Goal: Task Accomplishment & Management: Use online tool/utility

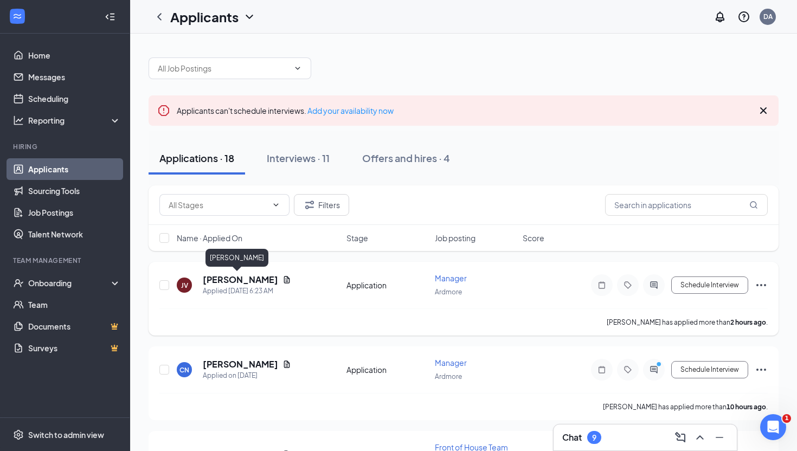
click at [233, 278] on h5 "[PERSON_NAME]" at bounding box center [240, 280] width 75 height 12
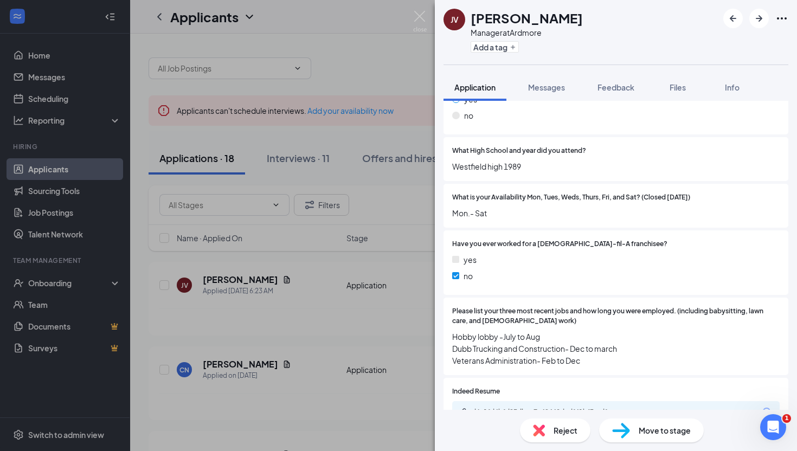
scroll to position [399, 0]
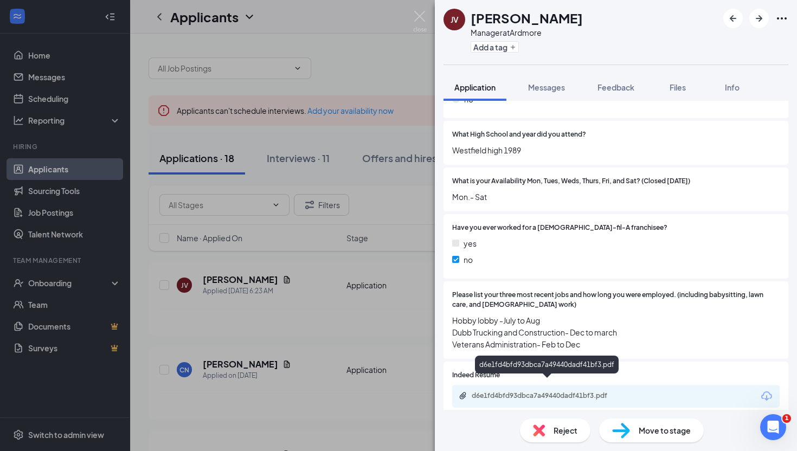
click at [612, 392] on div "d6e1fd4bfd93dbca7a49440dadf41bf3.pdf" at bounding box center [548, 396] width 152 height 9
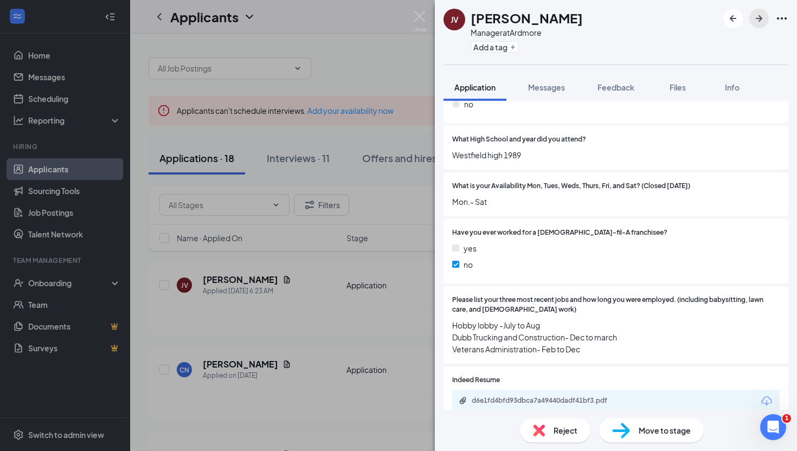
click at [760, 17] on icon "ArrowRight" at bounding box center [759, 18] width 13 height 13
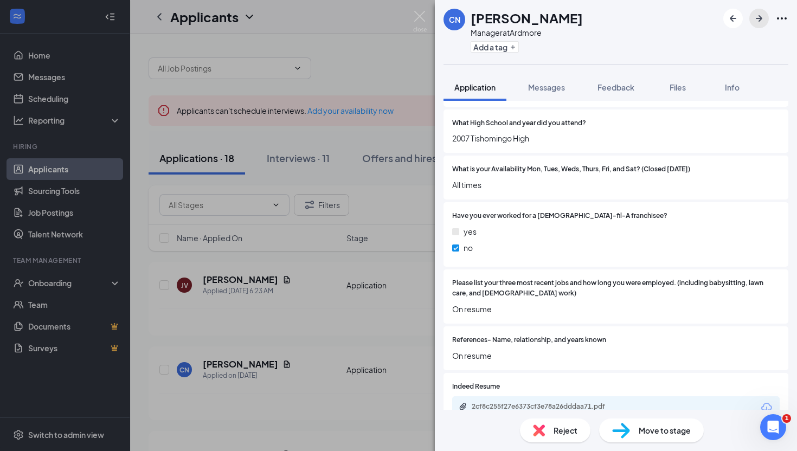
scroll to position [421, 0]
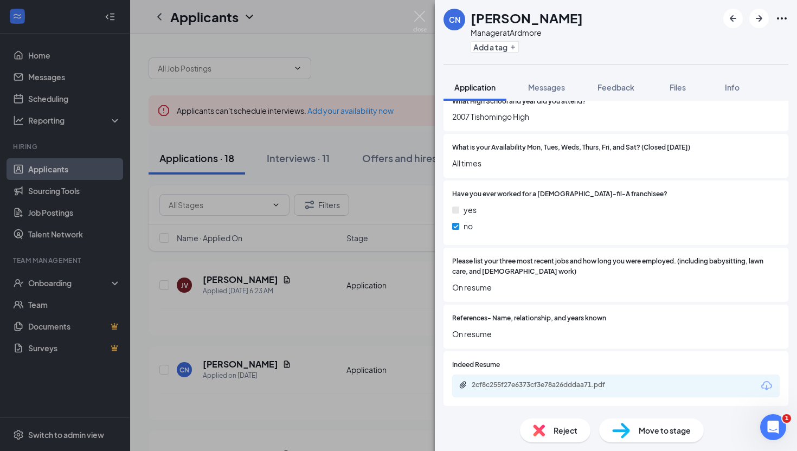
click at [589, 388] on div "2cf8c255f27e6373cf3e78a26dddaa71.pdf" at bounding box center [548, 385] width 152 height 9
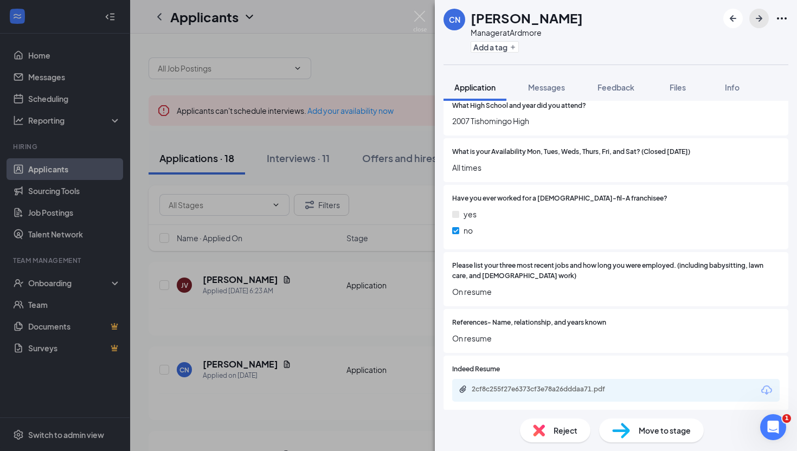
click at [762, 16] on icon "ArrowRight" at bounding box center [759, 18] width 13 height 13
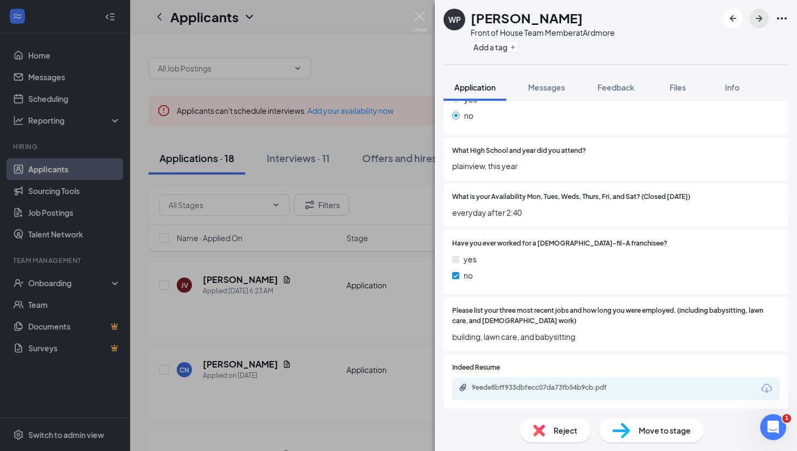
scroll to position [375, 0]
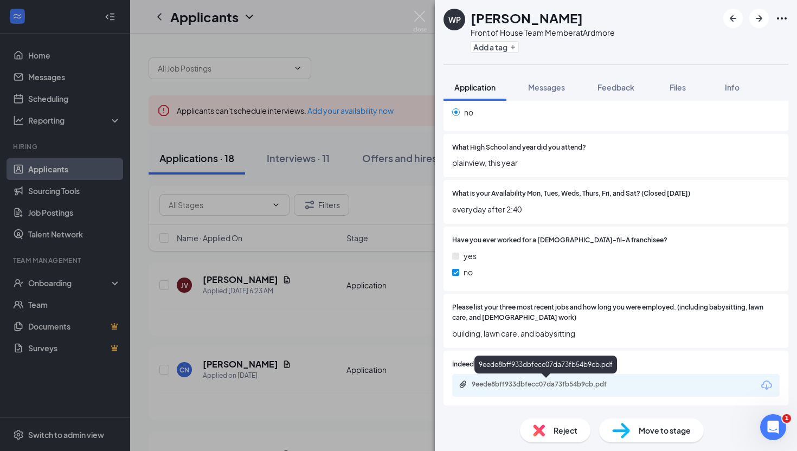
click at [560, 380] on div "9eede8bff933dbfecc07da73fb54b9cb.pdf" at bounding box center [548, 384] width 152 height 9
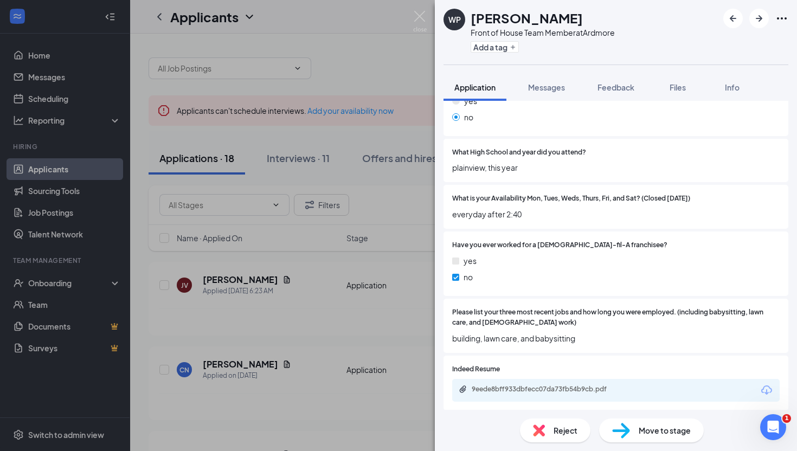
scroll to position [0, 0]
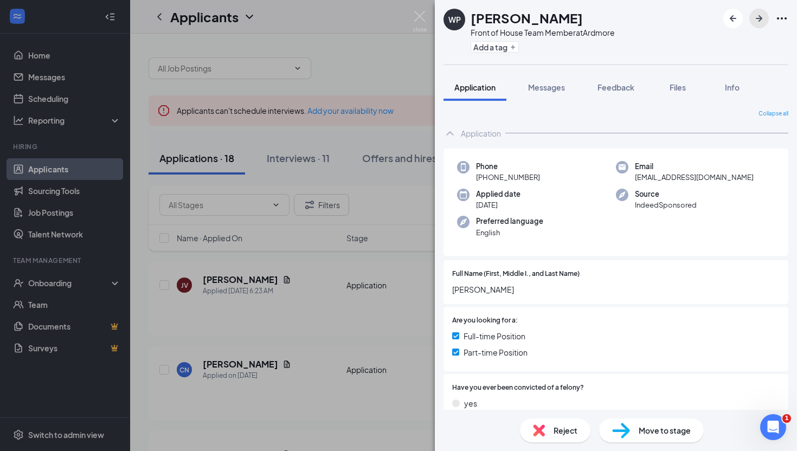
click at [762, 16] on icon "ArrowRight" at bounding box center [759, 18] width 13 height 13
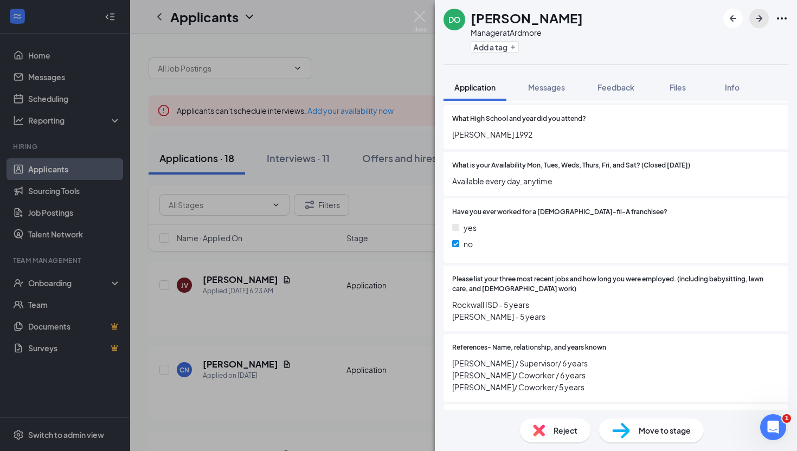
scroll to position [457, 0]
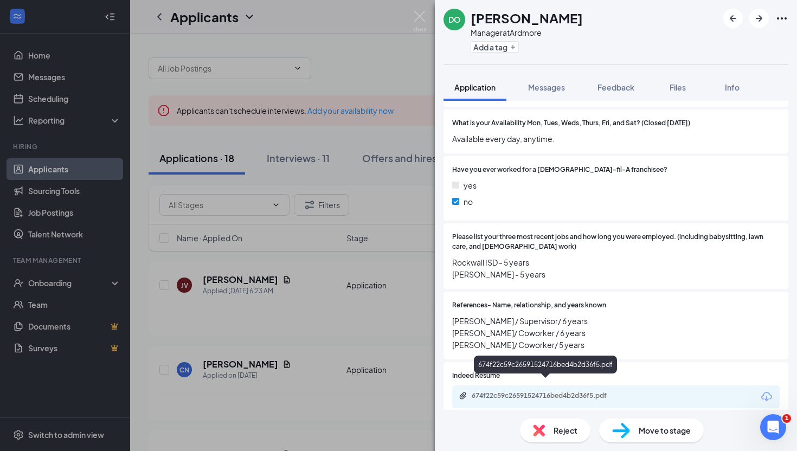
click at [505, 392] on div "674f22c59c26591524716bed4b2d36f5.pdf" at bounding box center [547, 397] width 176 height 10
click at [515, 392] on div "674f22c59c26591524716bed4b2d36f5.pdf" at bounding box center [547, 397] width 176 height 10
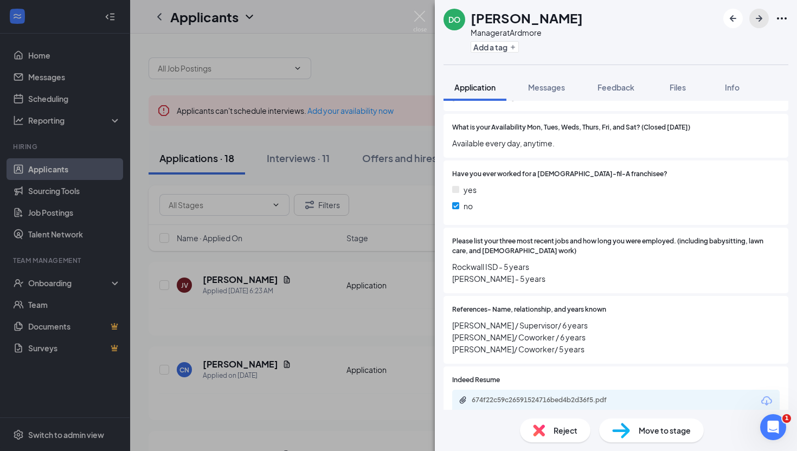
click at [754, 16] on icon "ArrowRight" at bounding box center [759, 18] width 13 height 13
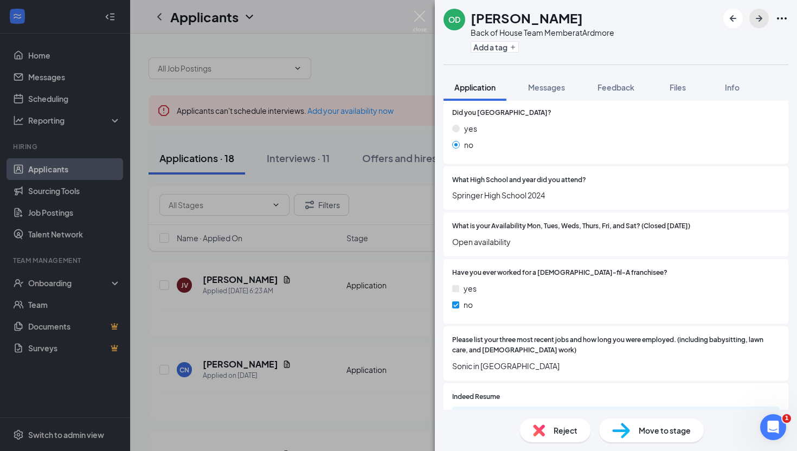
scroll to position [375, 0]
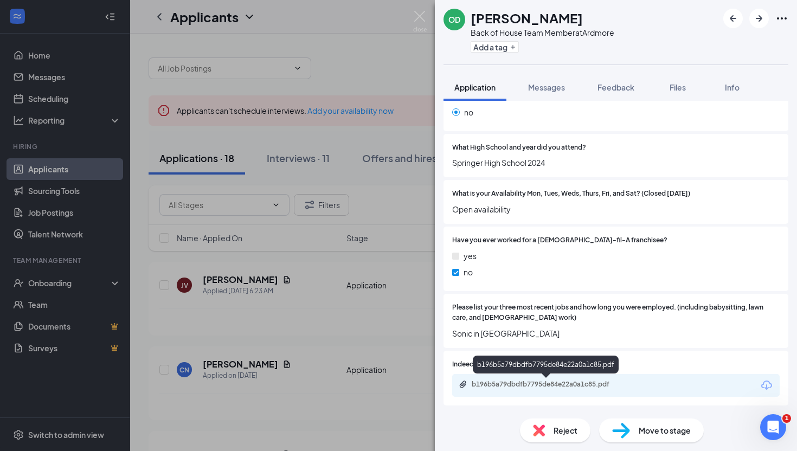
click at [527, 384] on div "b196b5a79dbdfb7795de84e22a0a1c85.pdf" at bounding box center [548, 384] width 152 height 9
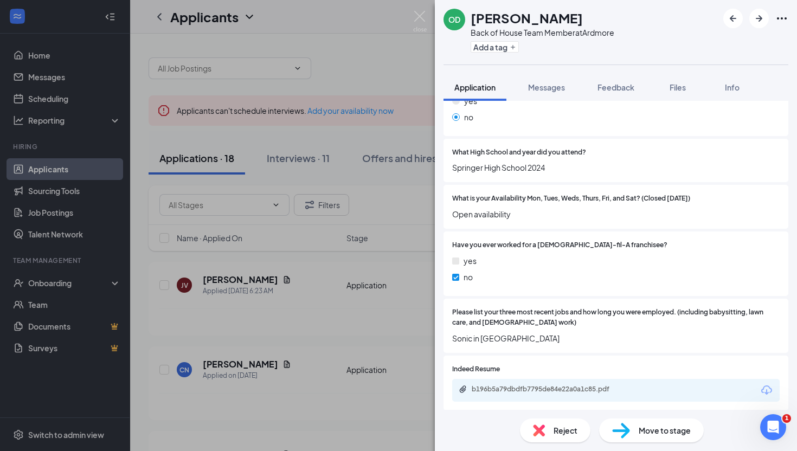
scroll to position [0, 0]
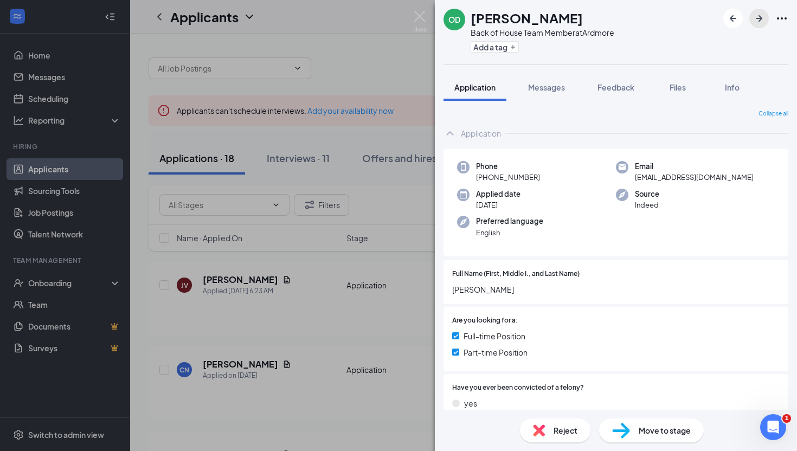
click at [764, 20] on icon "ArrowRight" at bounding box center [759, 18] width 13 height 13
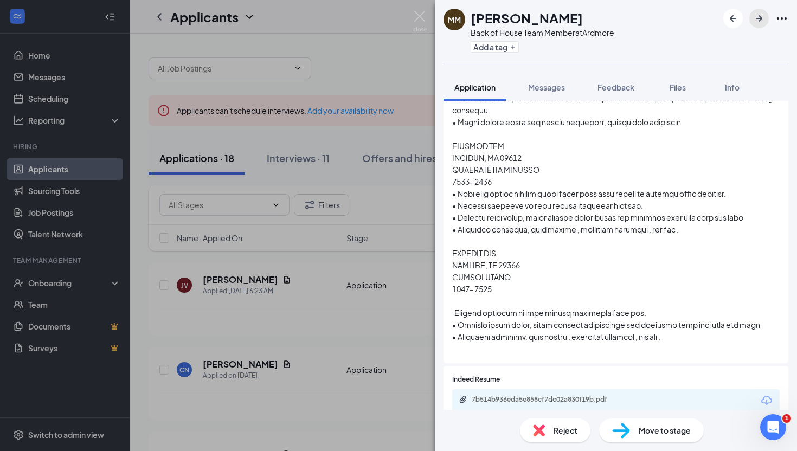
scroll to position [804, 0]
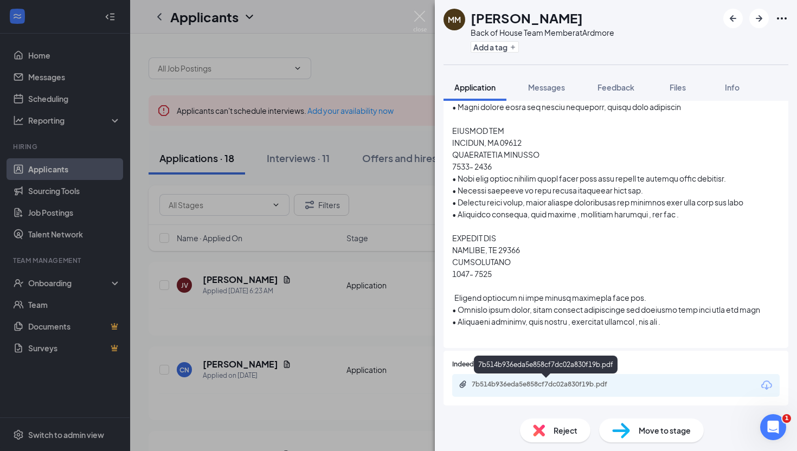
click at [558, 384] on div "7b514b936eda5e858cf7dc02a830f19b.pdf" at bounding box center [548, 384] width 152 height 9
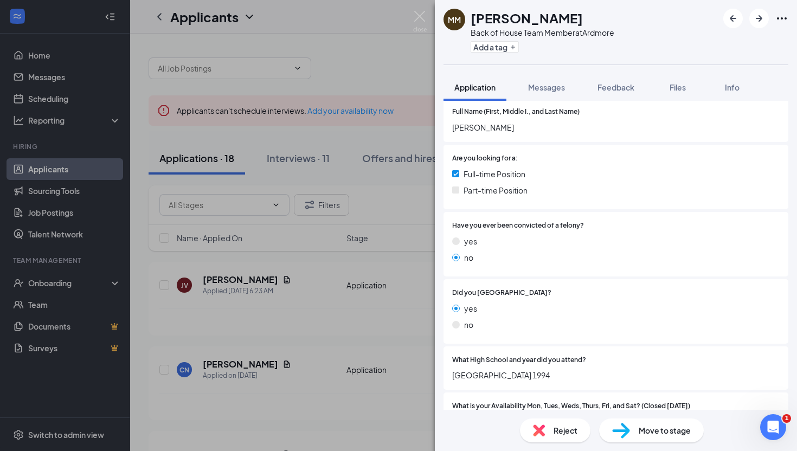
scroll to position [0, 0]
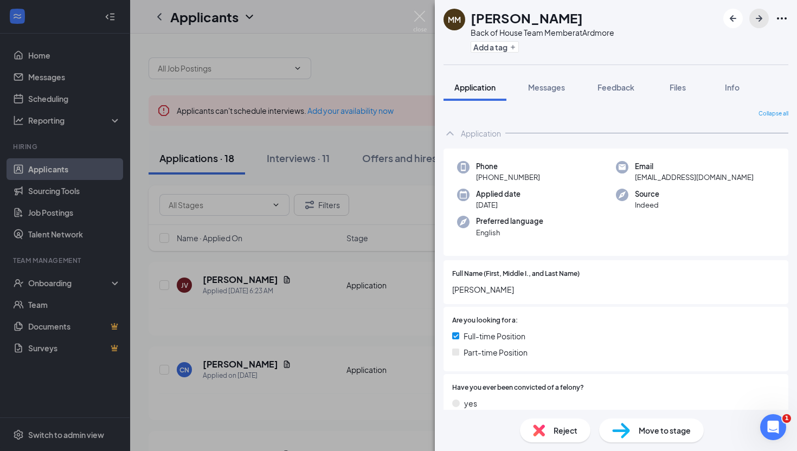
click at [762, 18] on icon "ArrowRight" at bounding box center [759, 18] width 13 height 13
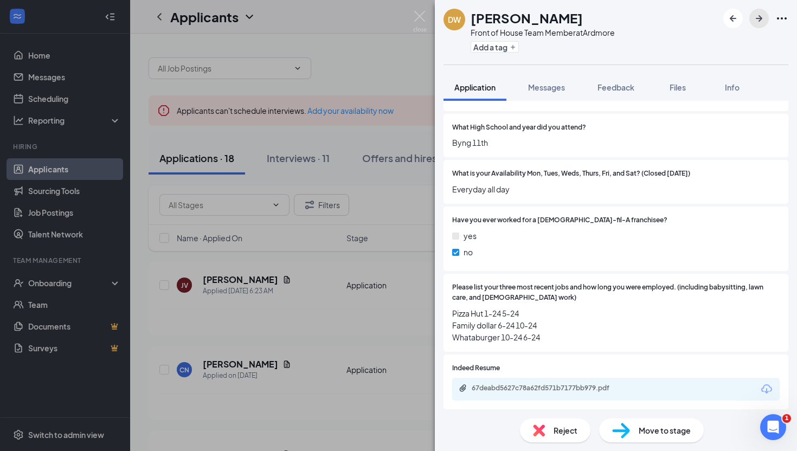
scroll to position [399, 0]
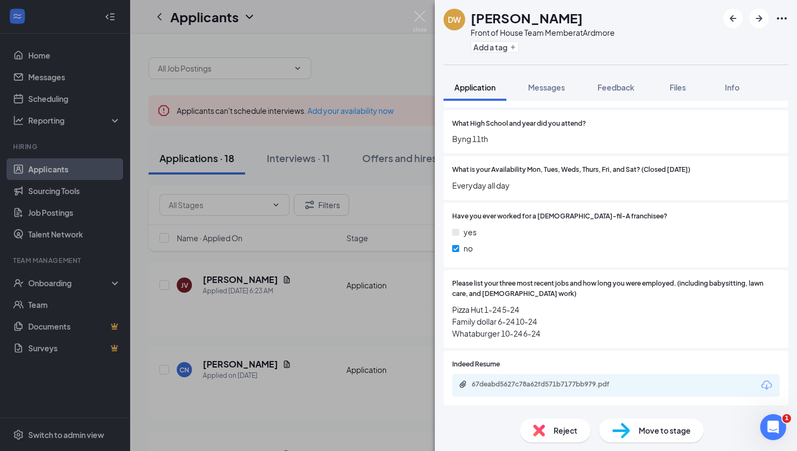
click at [534, 384] on div "67deabd5627c78a62fd571b7177bb979.pdf" at bounding box center [548, 384] width 152 height 9
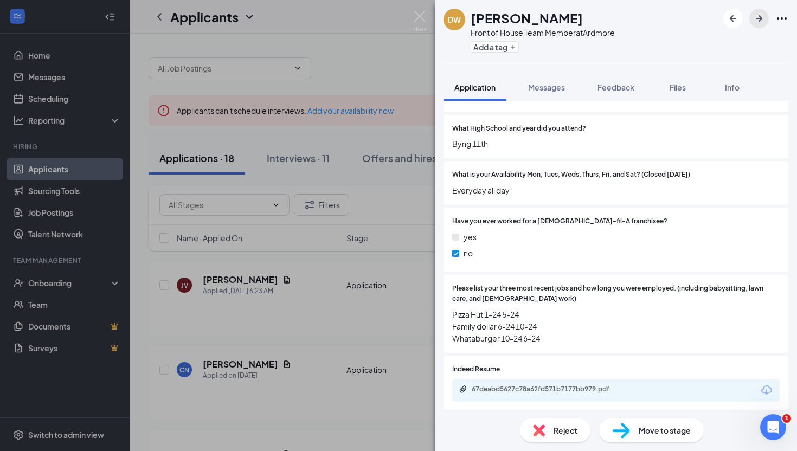
click at [756, 21] on icon "ArrowRight" at bounding box center [759, 18] width 13 height 13
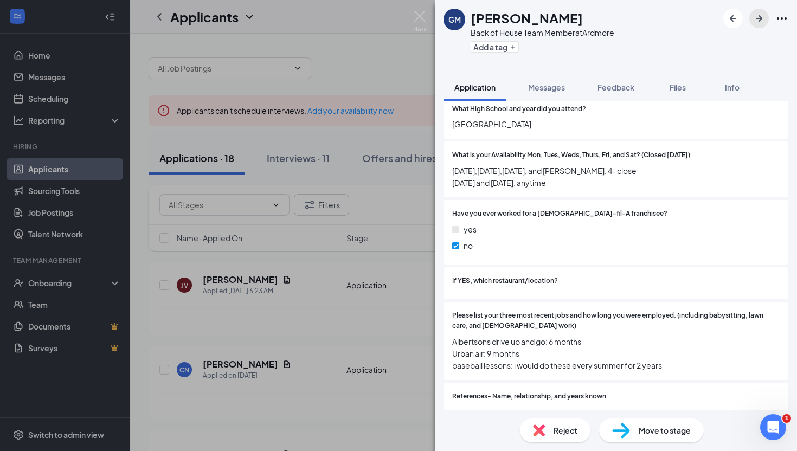
scroll to position [420, 0]
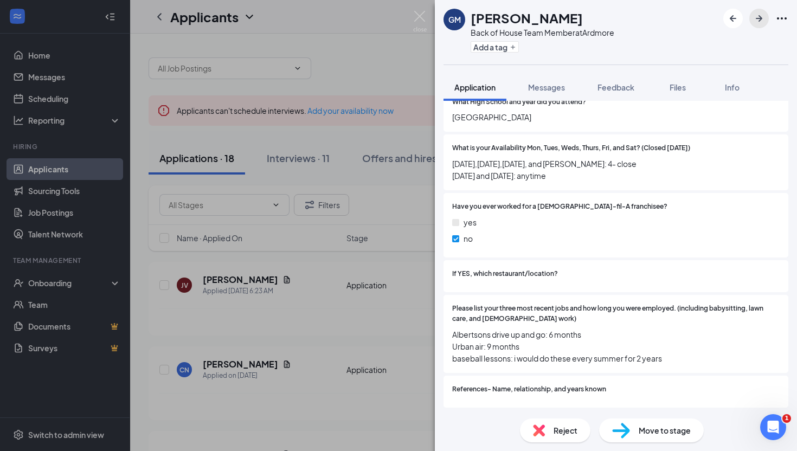
click at [756, 27] on button "button" at bounding box center [759, 19] width 20 height 20
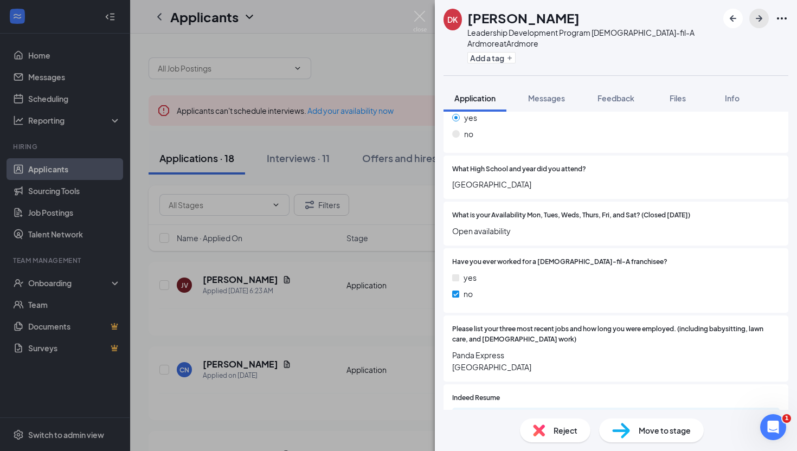
scroll to position [371, 0]
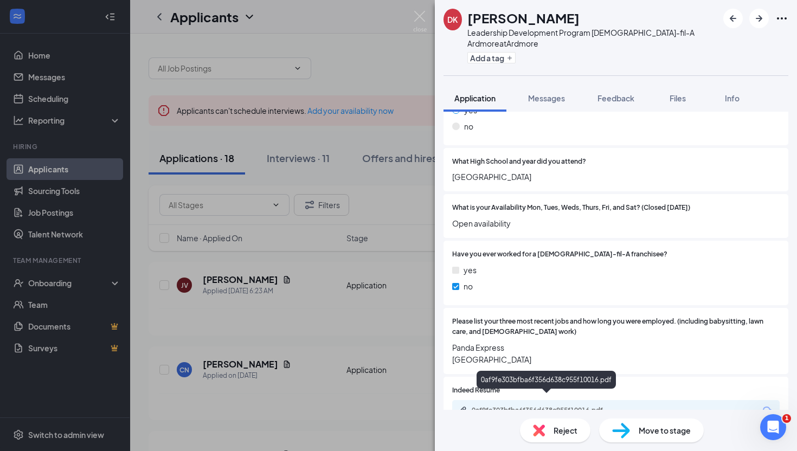
click at [602, 406] on div "0af9fe303bfba6f356d638c955f10016.pdf" at bounding box center [548, 410] width 152 height 9
click at [761, 12] on icon "ArrowRight" at bounding box center [759, 18] width 13 height 13
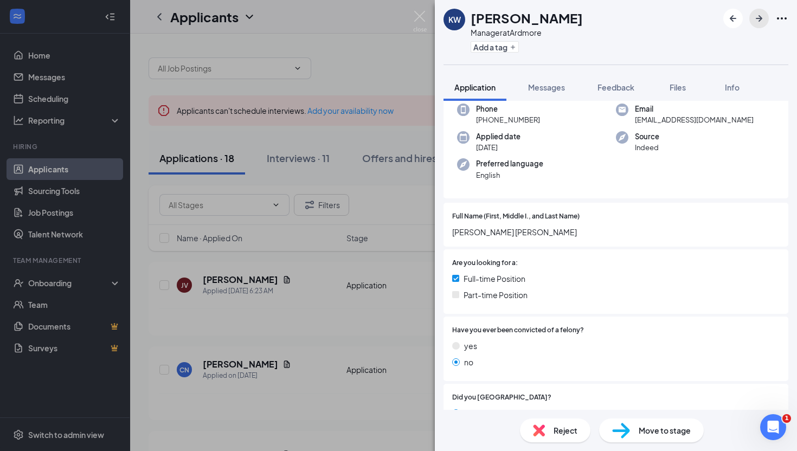
scroll to position [69, 0]
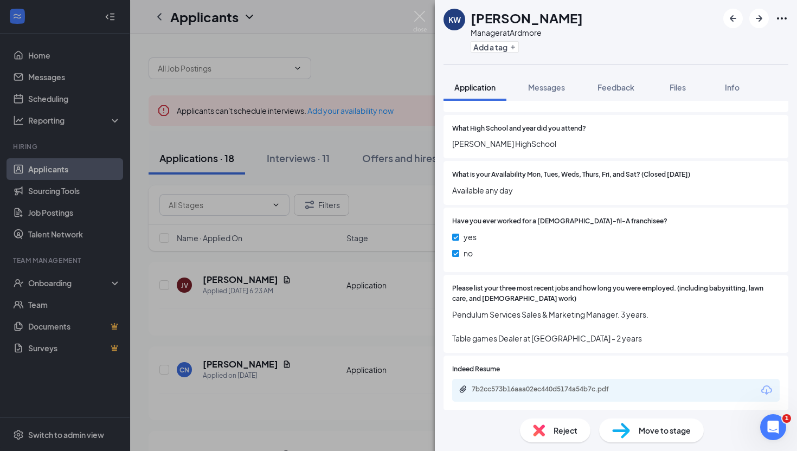
scroll to position [399, 0]
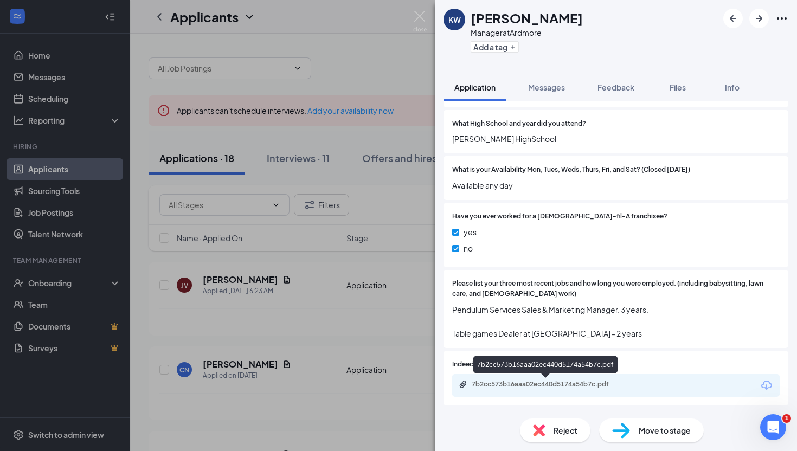
click at [497, 383] on div "7b2cc573b16aaa02ec440d5174a54b7c.pdf" at bounding box center [548, 384] width 152 height 9
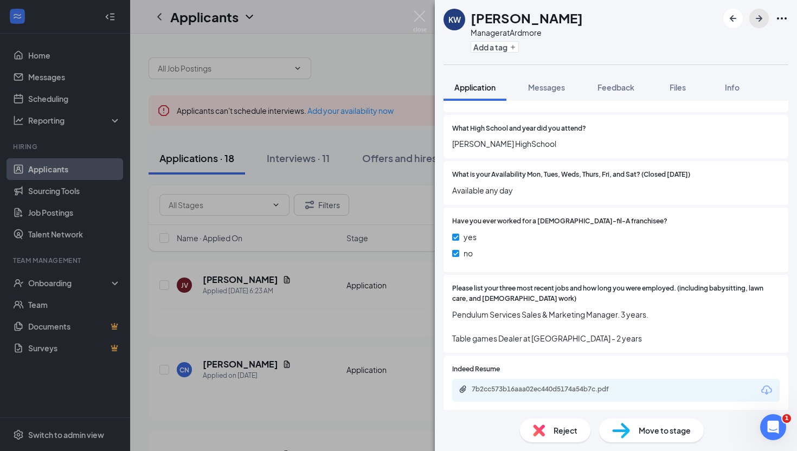
click at [761, 20] on icon "ArrowRight" at bounding box center [759, 18] width 7 height 7
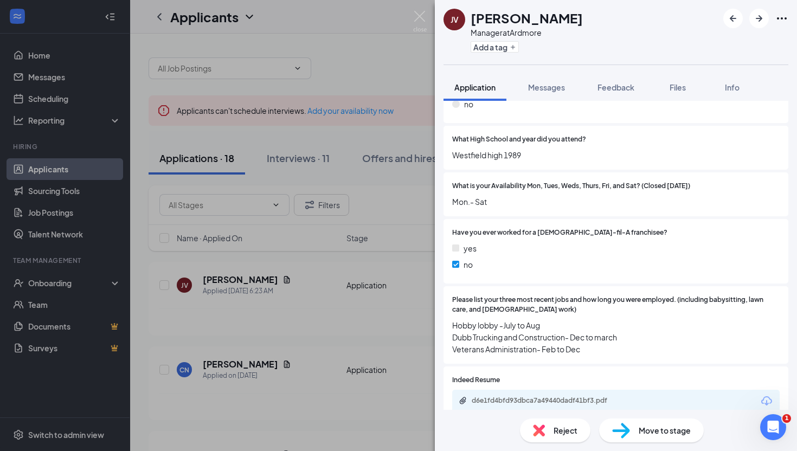
click at [422, 16] on img at bounding box center [420, 21] width 14 height 21
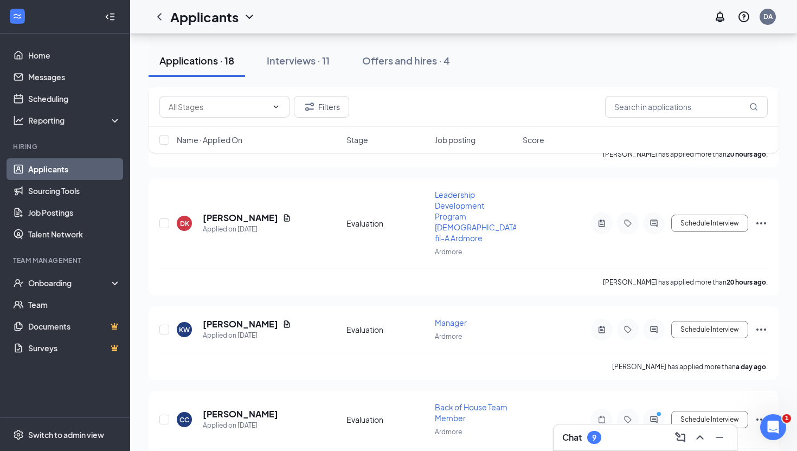
scroll to position [825, 0]
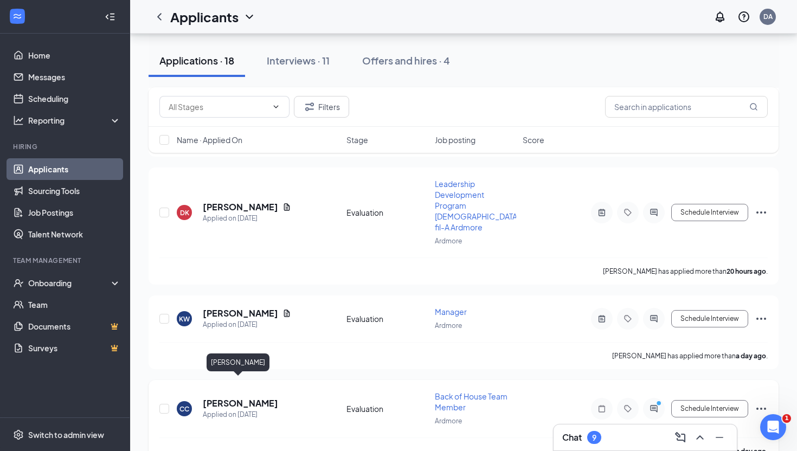
click at [242, 397] on h5 "Cadyn Cooper" at bounding box center [240, 403] width 75 height 12
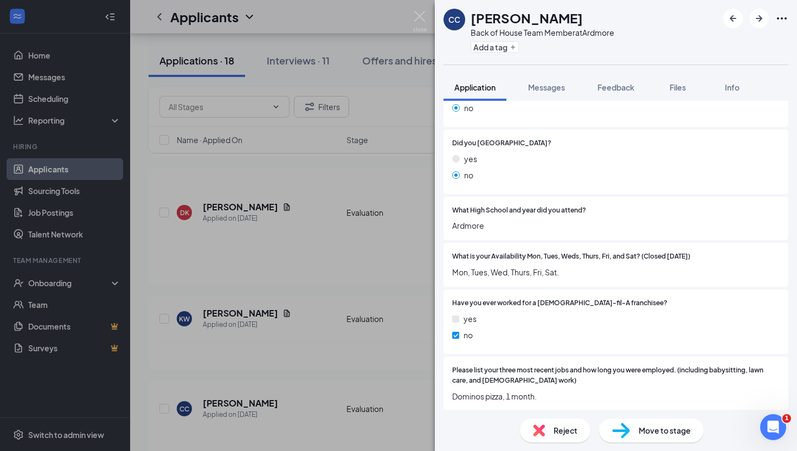
scroll to position [316, 0]
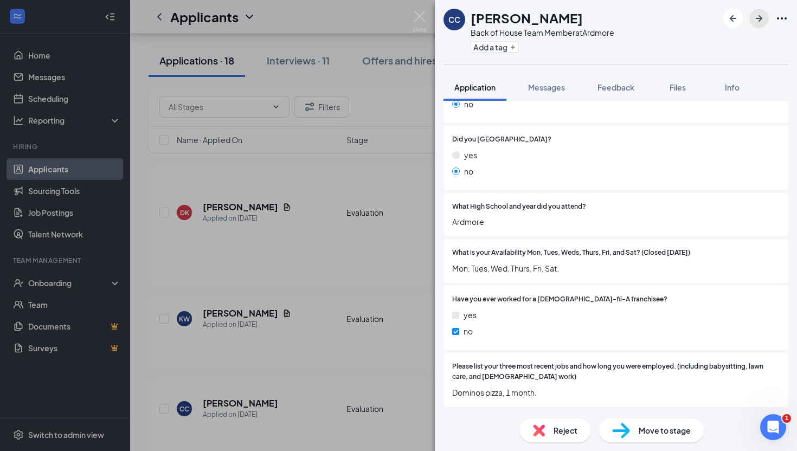
click at [760, 21] on icon "ArrowRight" at bounding box center [759, 18] width 7 height 7
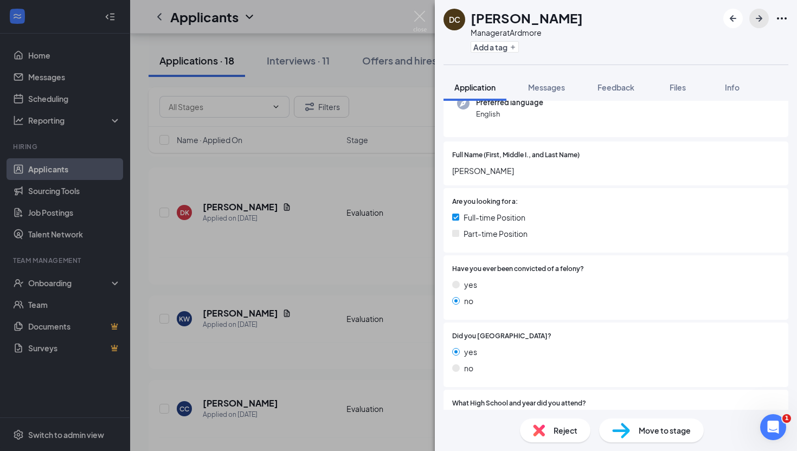
scroll to position [375, 0]
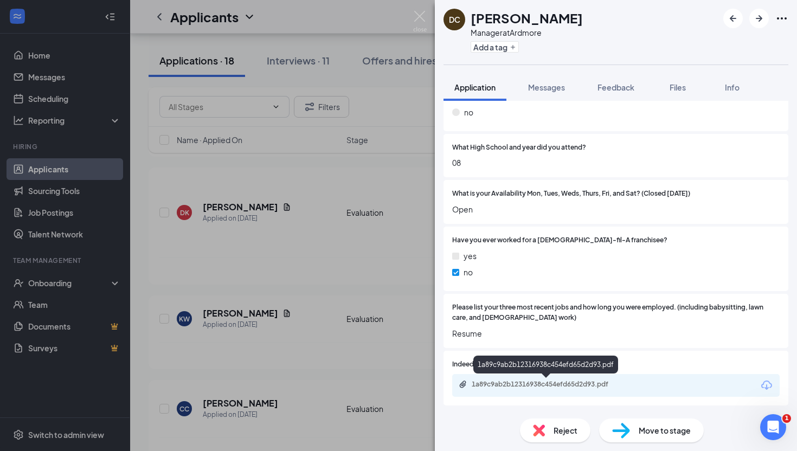
click at [529, 386] on div "1a89c9ab2b12316938c454efd65d2d93.pdf" at bounding box center [548, 384] width 152 height 9
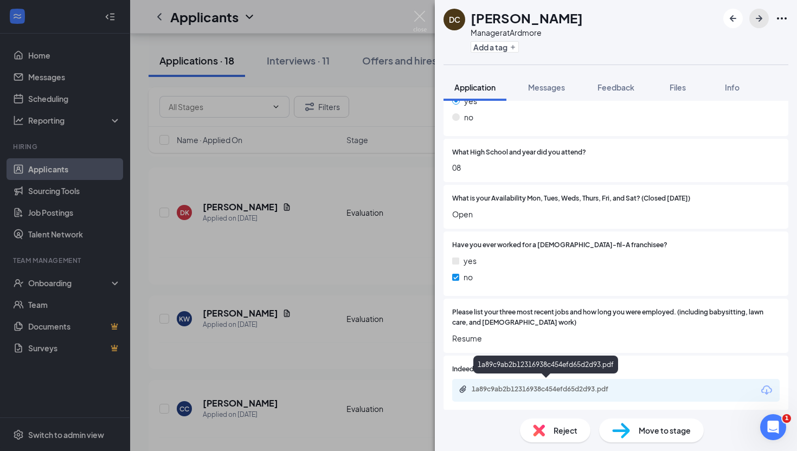
click at [764, 19] on icon "ArrowRight" at bounding box center [759, 18] width 13 height 13
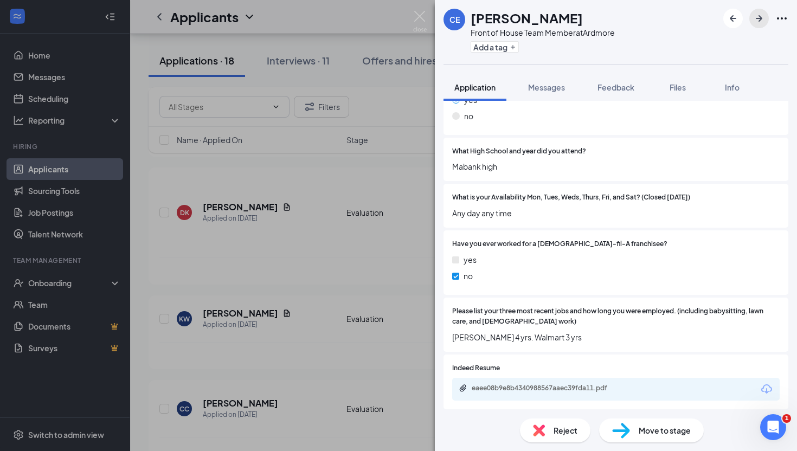
scroll to position [375, 0]
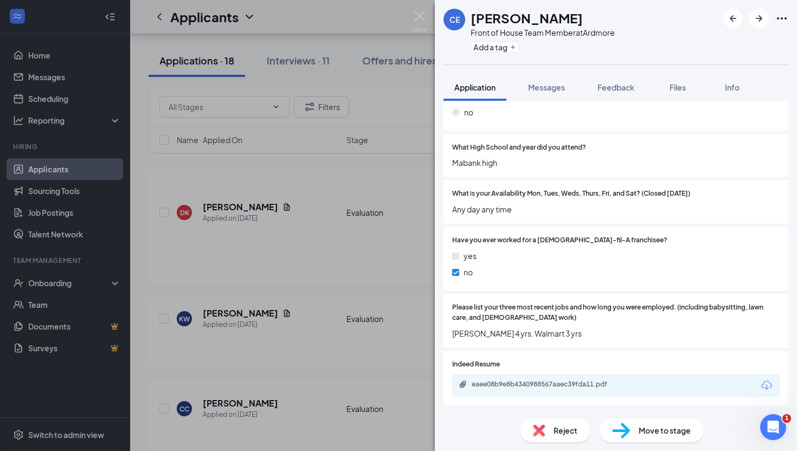
click at [505, 381] on div "eaee08b9e8b4340988567aaec39fda11.pdf" at bounding box center [548, 384] width 152 height 9
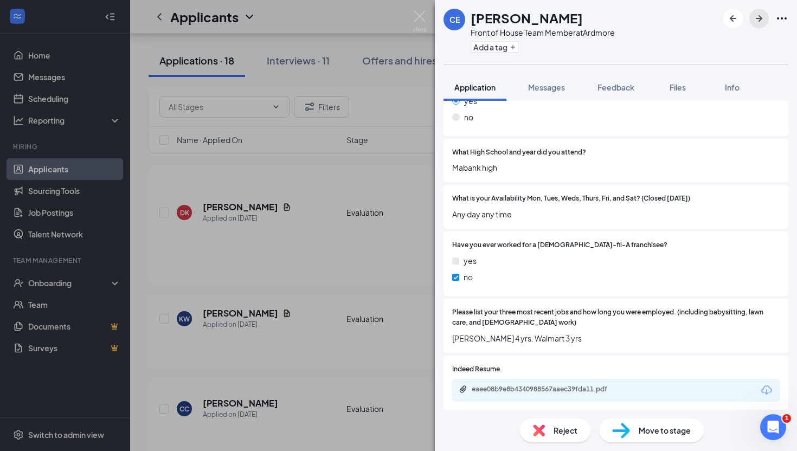
click at [768, 14] on button "button" at bounding box center [759, 19] width 20 height 20
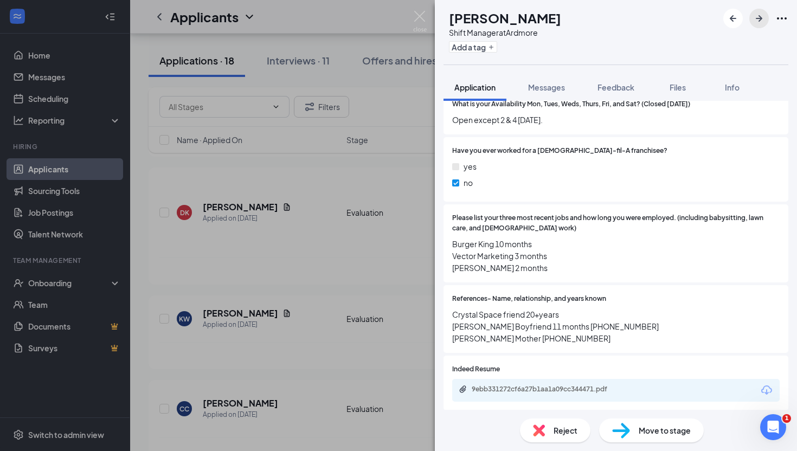
scroll to position [469, 0]
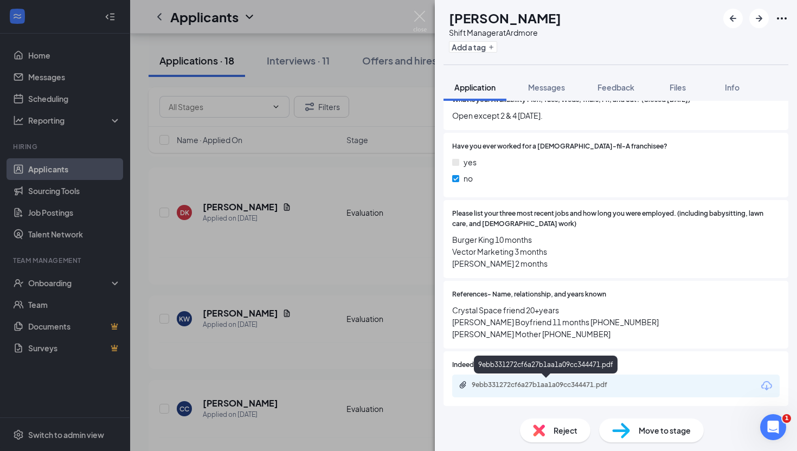
click at [528, 388] on div "9ebb331272cf6a27b1aa1a09cc344471.pdf" at bounding box center [548, 385] width 152 height 9
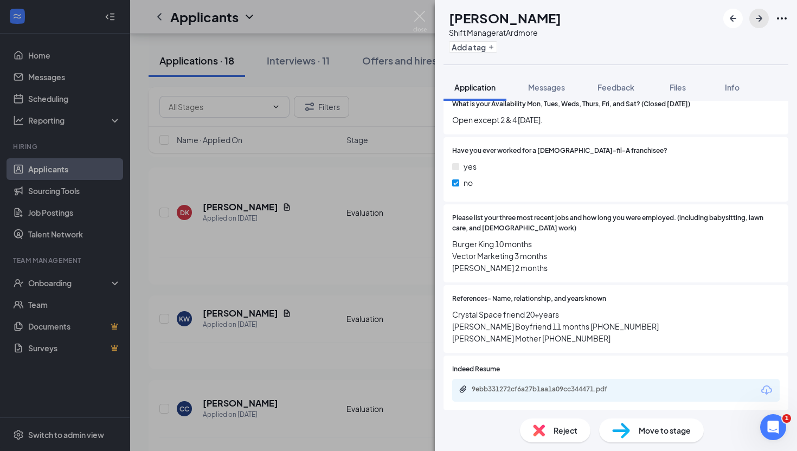
click at [761, 18] on icon "ArrowRight" at bounding box center [759, 18] width 7 height 7
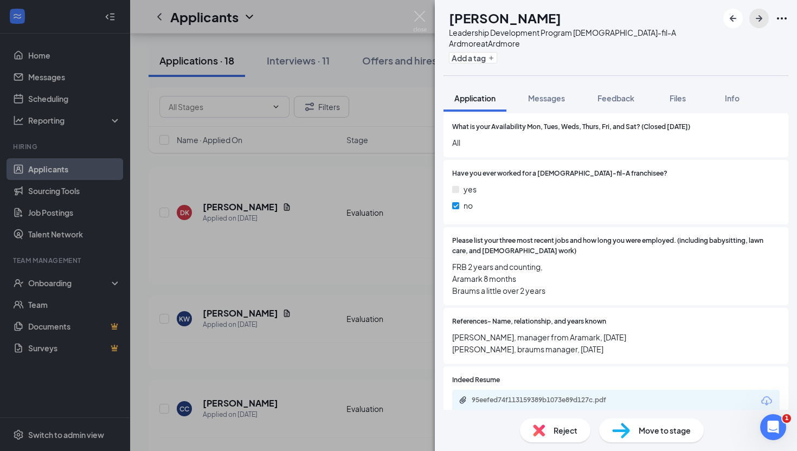
scroll to position [457, 0]
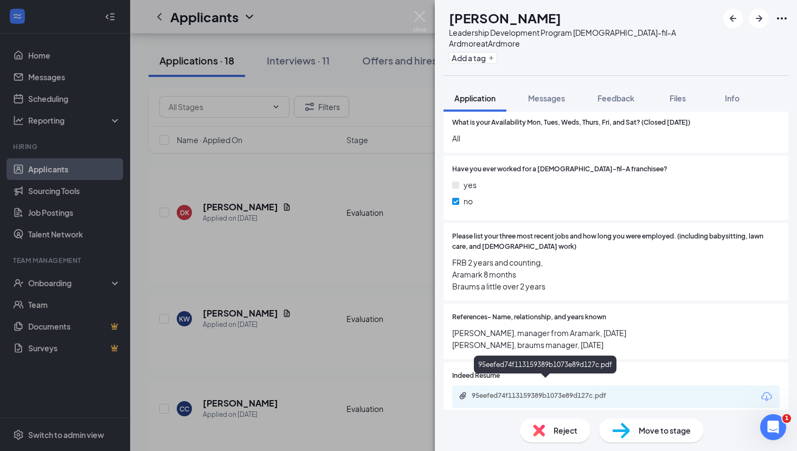
click at [519, 392] on div "95eefed74f113159389b1073e89d127c.pdf" at bounding box center [548, 396] width 152 height 9
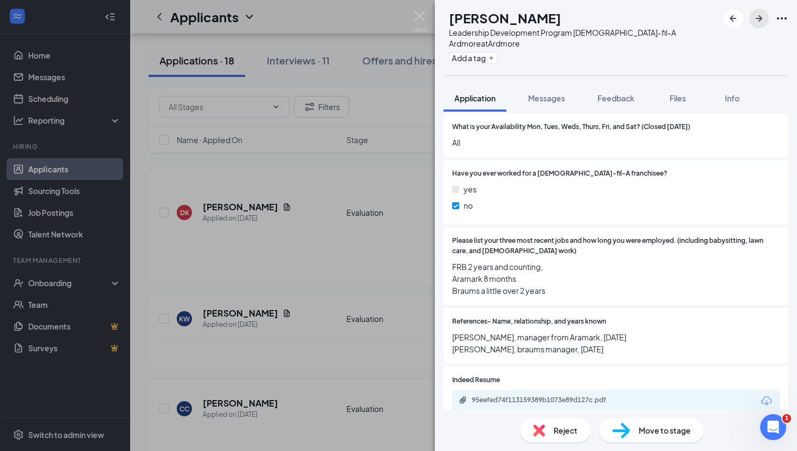
click at [753, 22] on icon "ArrowRight" at bounding box center [759, 18] width 13 height 13
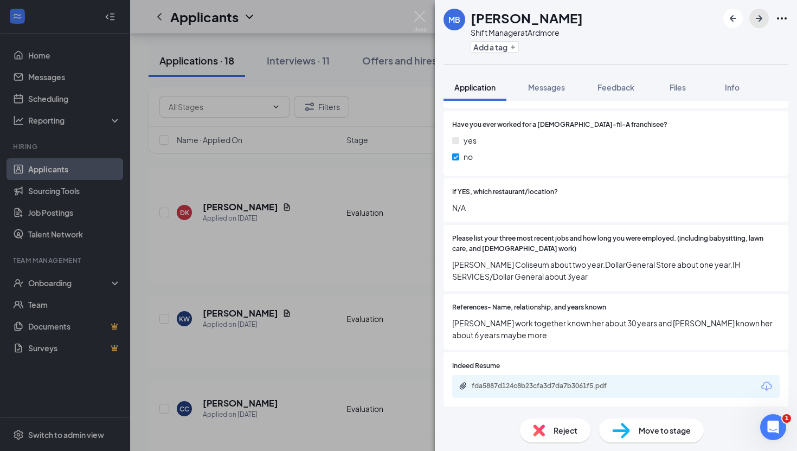
scroll to position [491, 0]
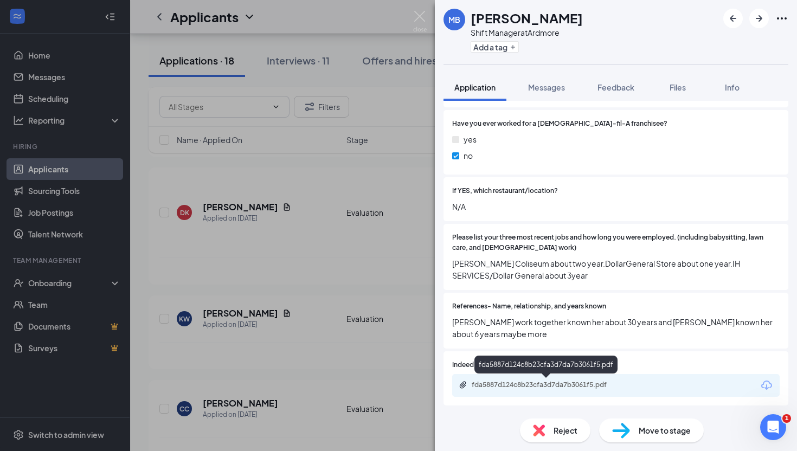
click at [534, 387] on div "fda5887d124c8b23cfa3d7da7b3061f5.pdf" at bounding box center [548, 385] width 152 height 9
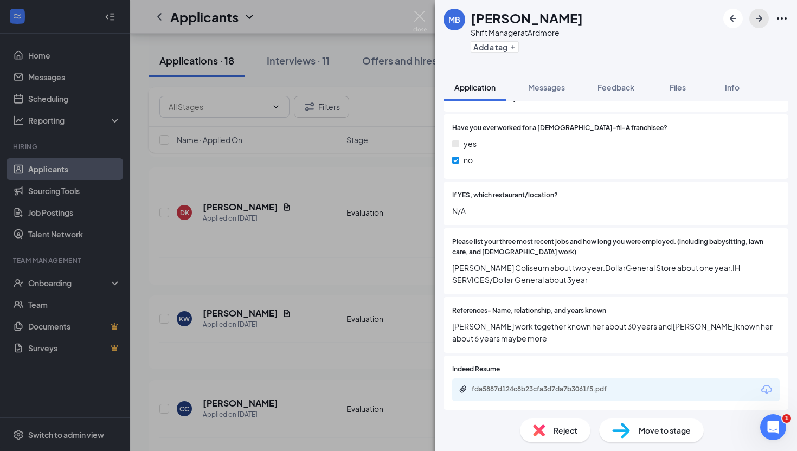
click at [761, 17] on icon "ArrowRight" at bounding box center [759, 18] width 7 height 7
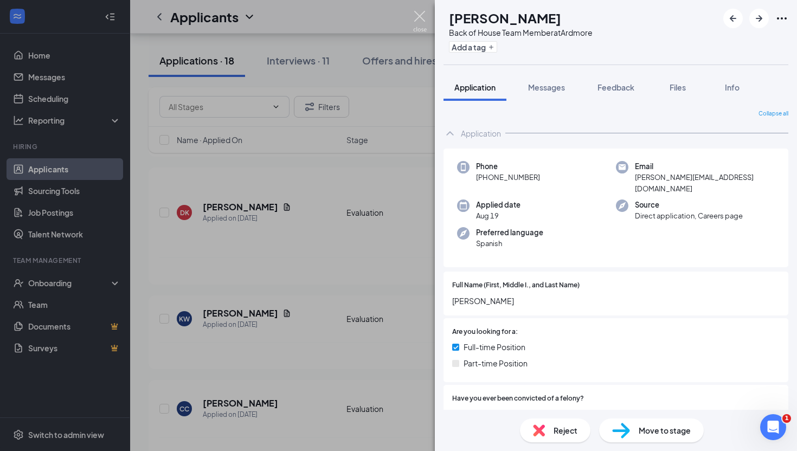
click at [421, 21] on img at bounding box center [420, 21] width 14 height 21
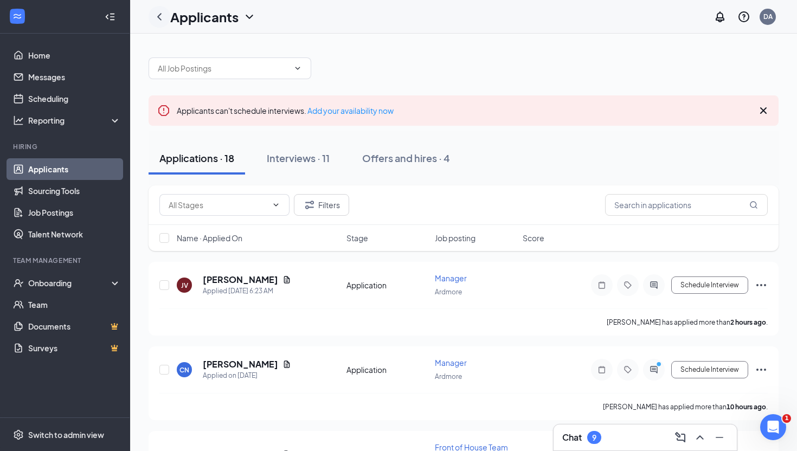
click at [160, 16] on icon "ChevronLeft" at bounding box center [159, 16] width 13 height 13
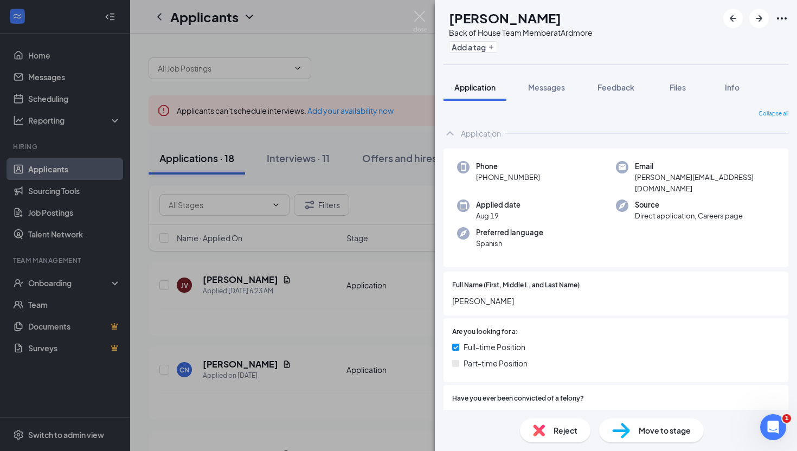
click at [425, 9] on div "RS Rafael Salas Back of House Team Member at Ardmore Add a tag Application Mess…" at bounding box center [398, 225] width 797 height 451
